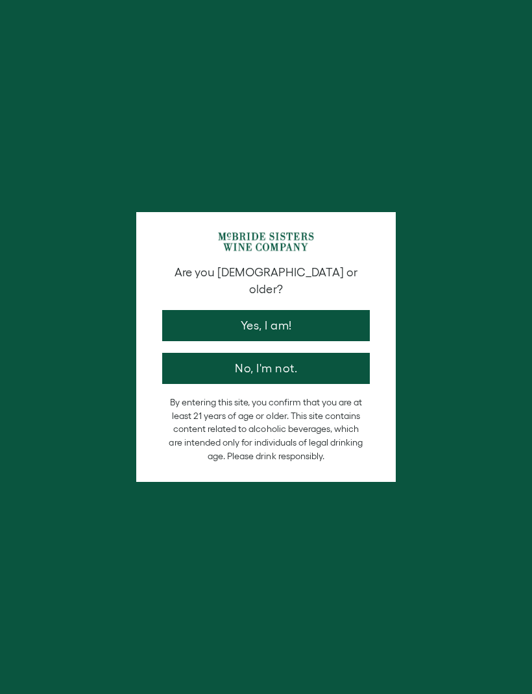
click at [330, 310] on button "Yes, I am!" at bounding box center [266, 325] width 208 height 31
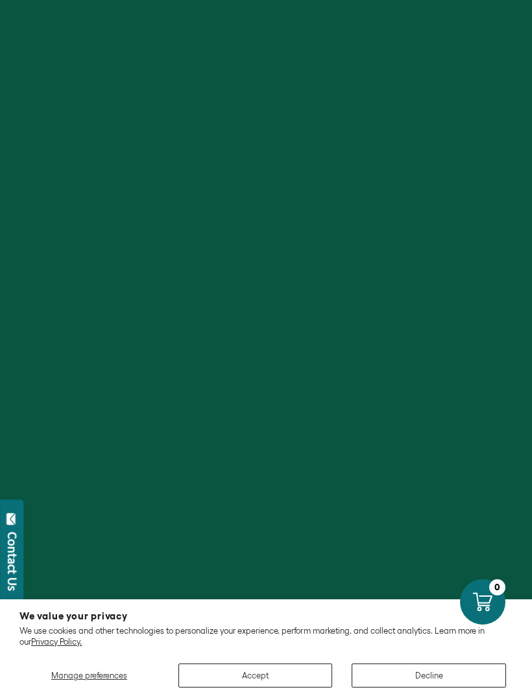
scroll to position [720, 0]
click at [403, 688] on button "Decline" at bounding box center [429, 676] width 154 height 24
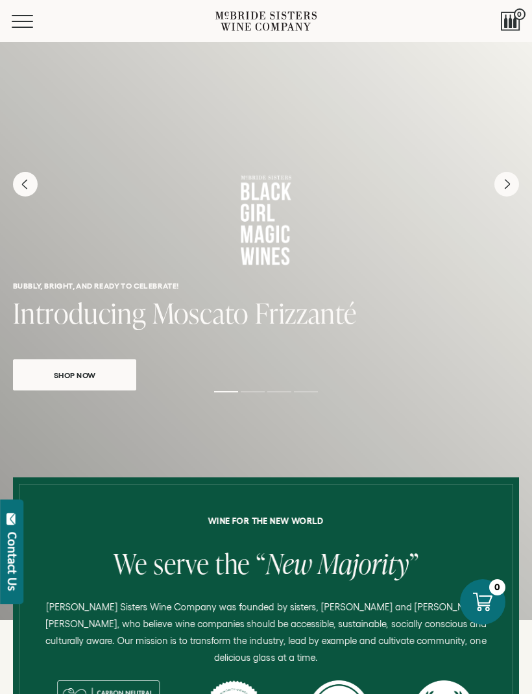
scroll to position [43, 0]
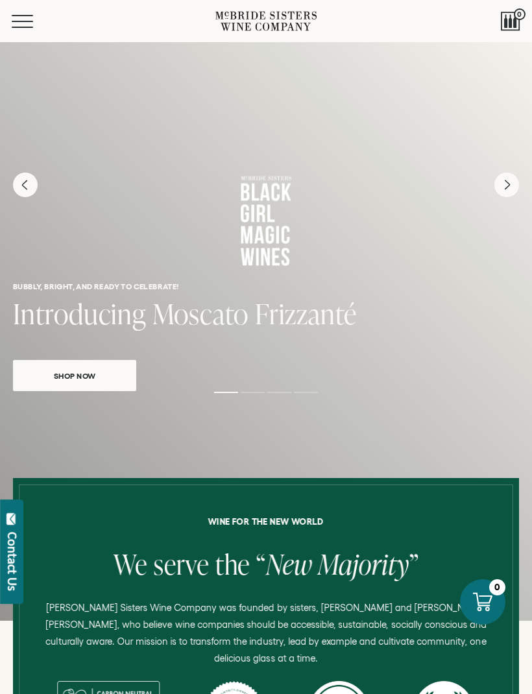
click at [18, 20] on button "Menu" at bounding box center [35, 21] width 47 height 13
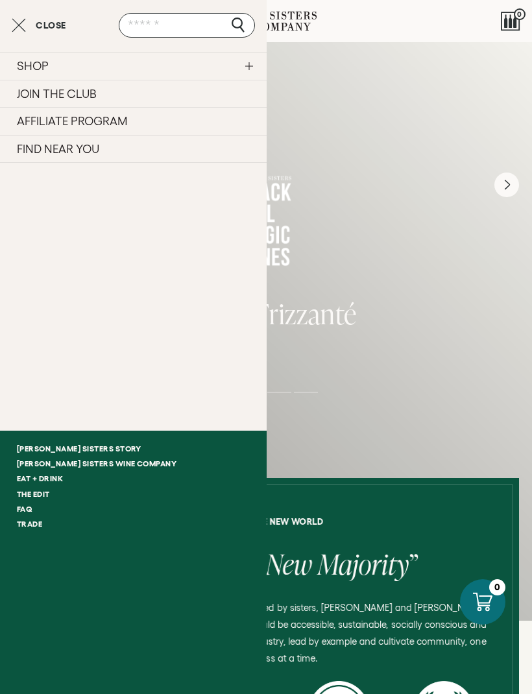
click at [25, 64] on link "SHOP" at bounding box center [133, 66] width 267 height 28
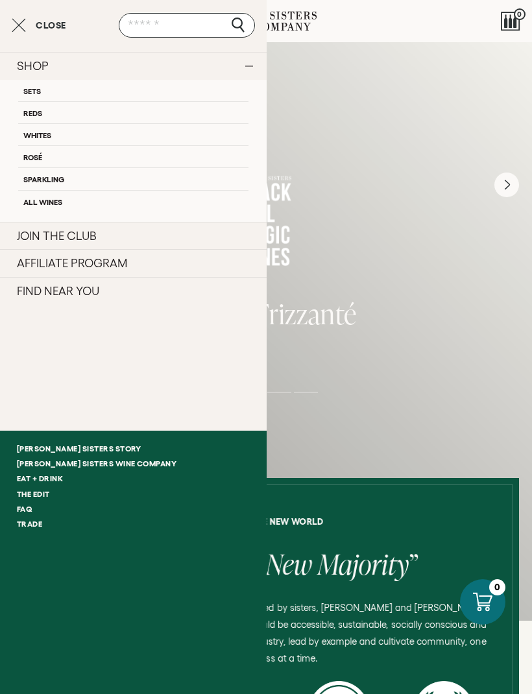
click at [34, 114] on link "Reds" at bounding box center [133, 112] width 230 height 22
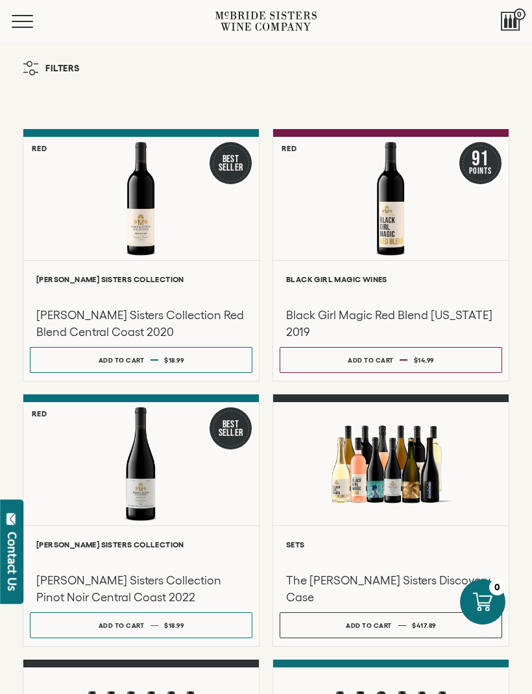
click at [156, 268] on div "**********" at bounding box center [141, 320] width 236 height 121
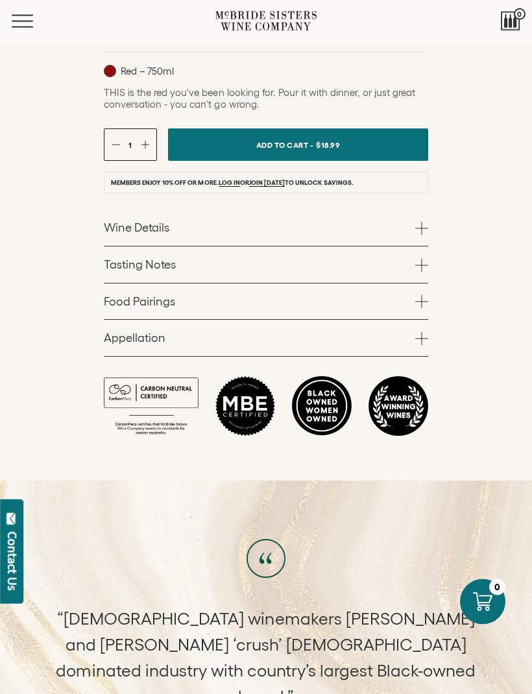
scroll to position [725, 0]
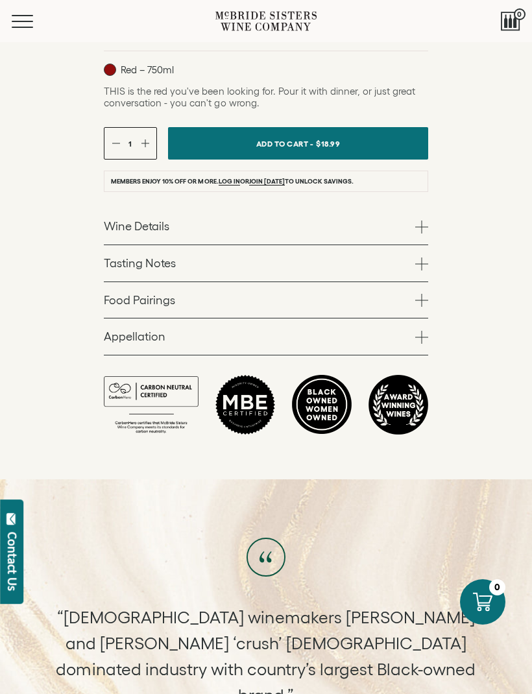
click at [423, 234] on span at bounding box center [421, 227] width 13 height 13
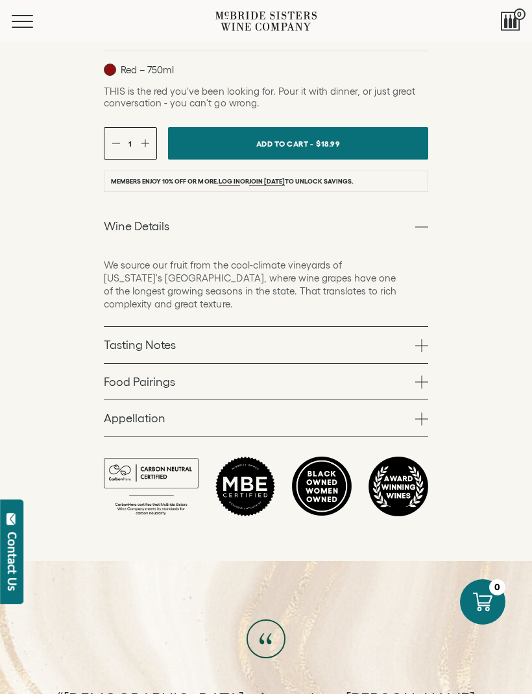
click at [426, 352] on span at bounding box center [421, 345] width 13 height 13
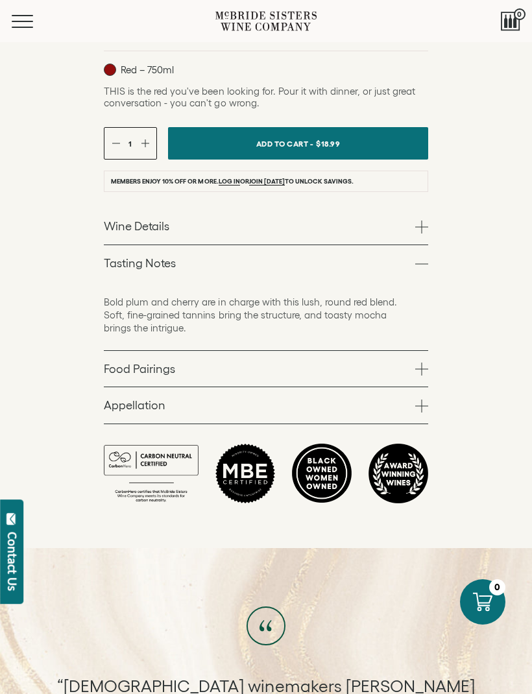
click at [423, 413] on span at bounding box center [421, 406] width 13 height 13
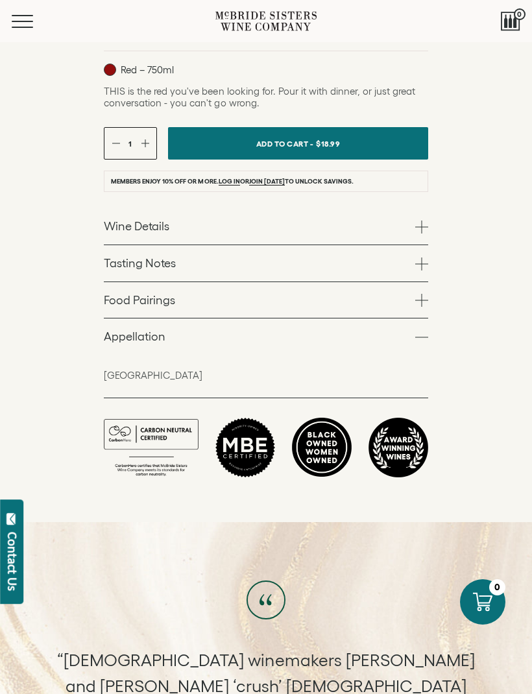
click at [428, 271] on span at bounding box center [421, 264] width 13 height 13
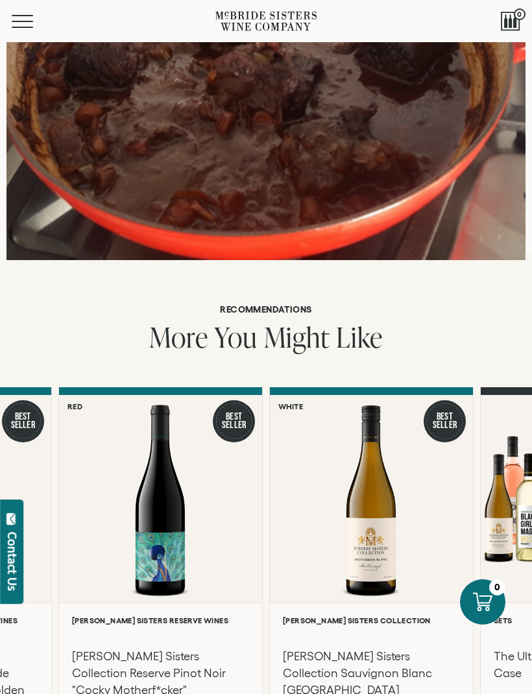
scroll to position [1875, 0]
